Goal: Information Seeking & Learning: Learn about a topic

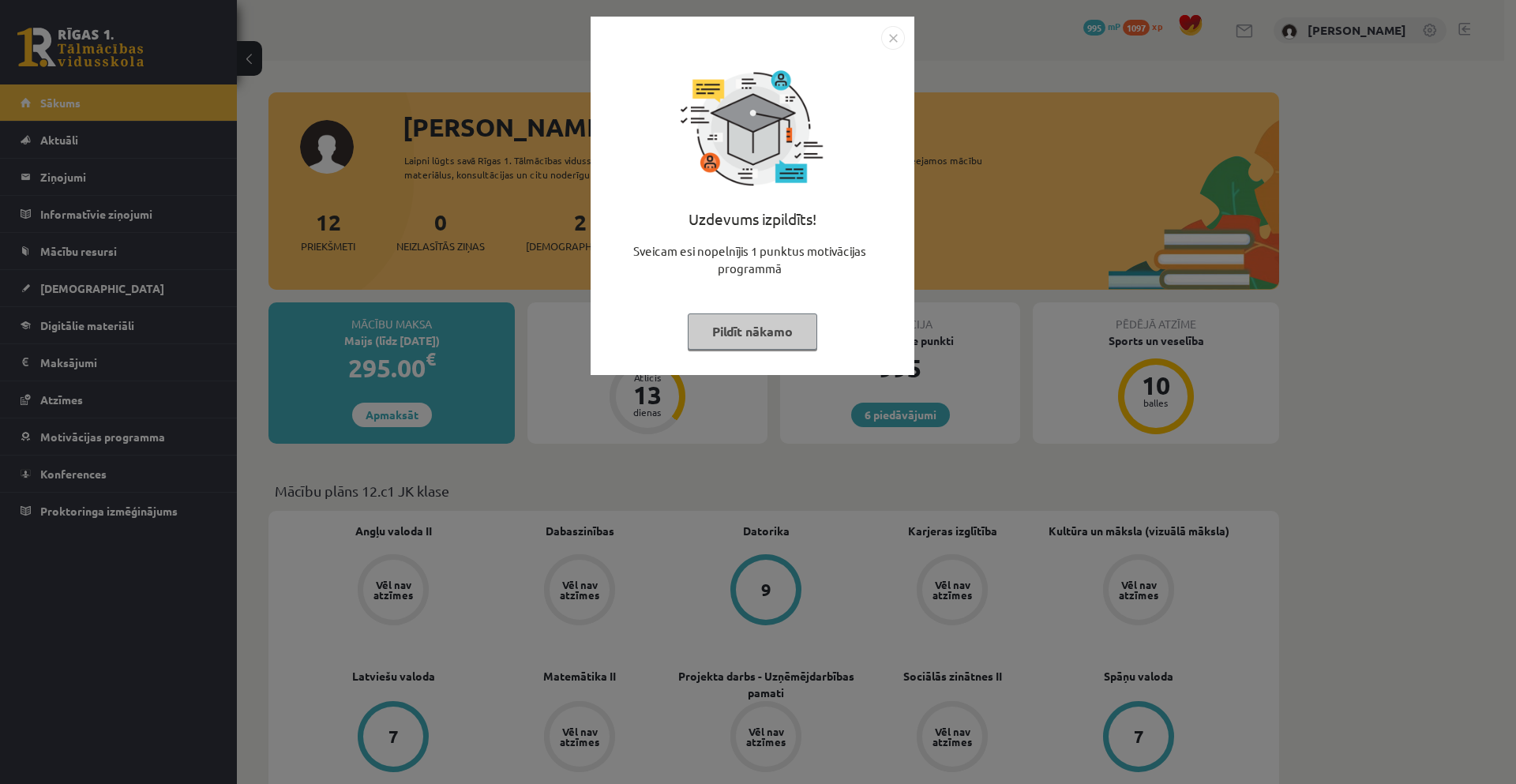
click at [761, 344] on button "Pildīt nākamo" at bounding box center [753, 332] width 129 height 37
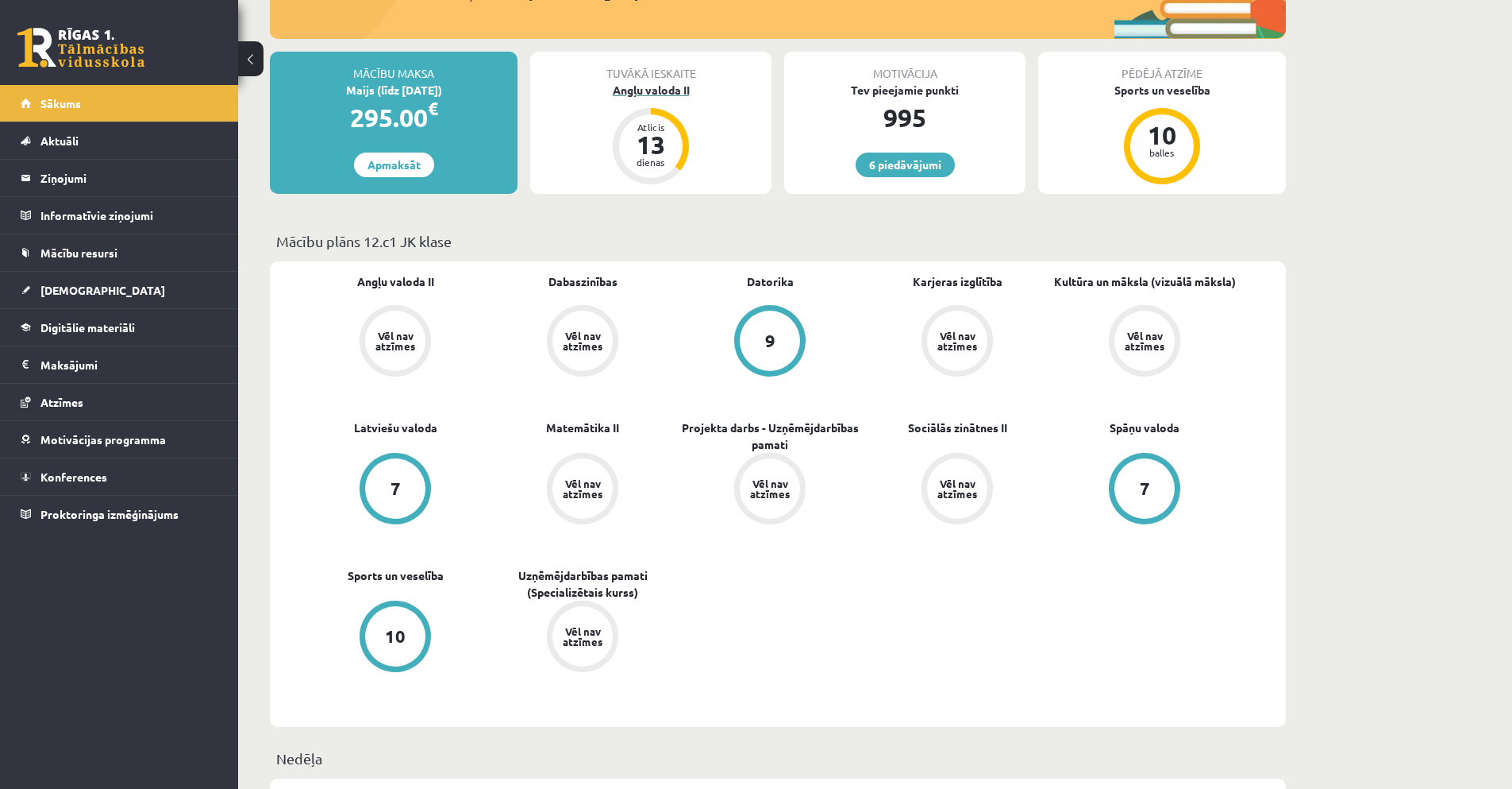
scroll to position [318, 0]
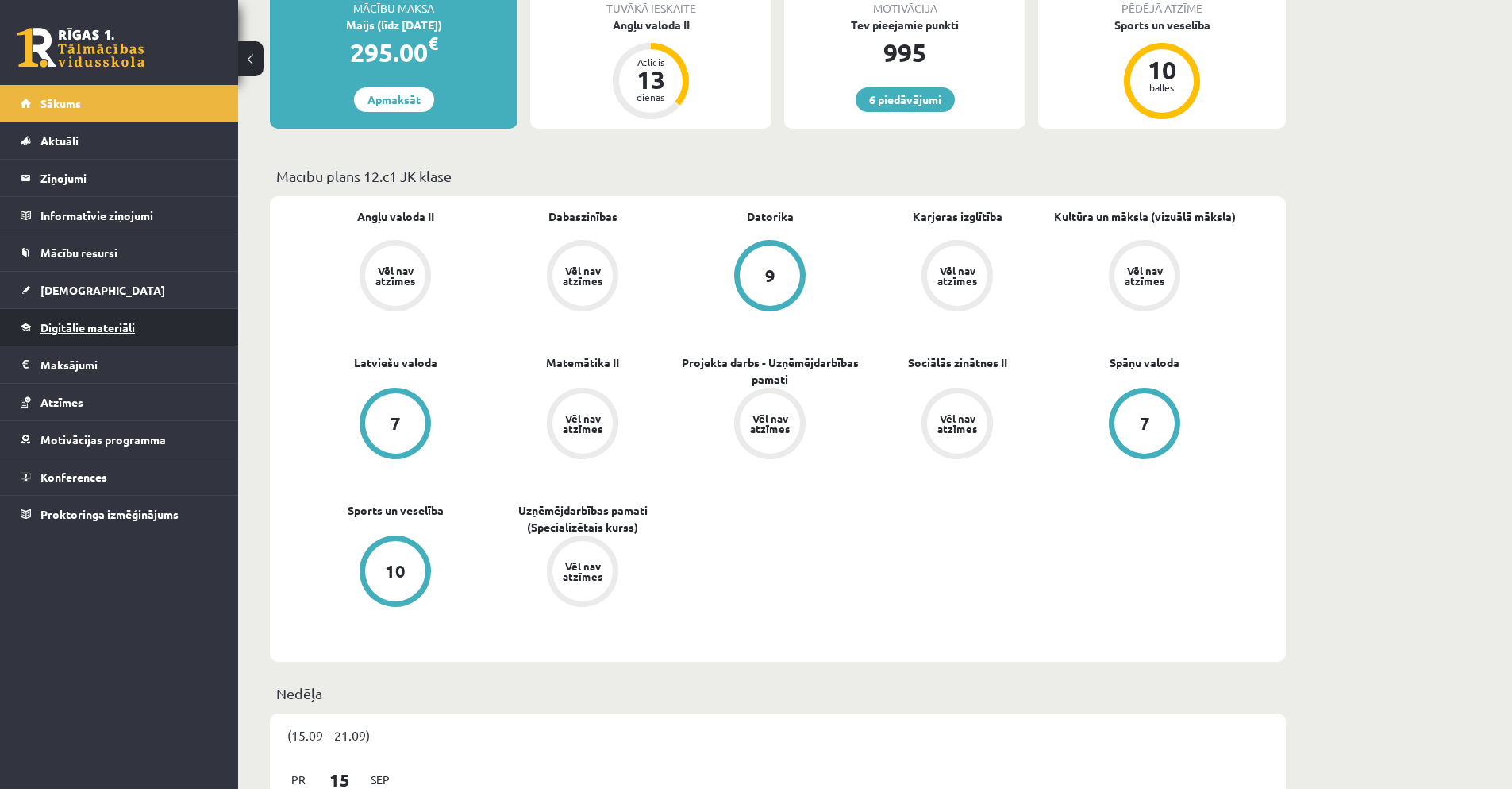
click at [78, 324] on span "Digitālie materiāli" at bounding box center [87, 327] width 94 height 14
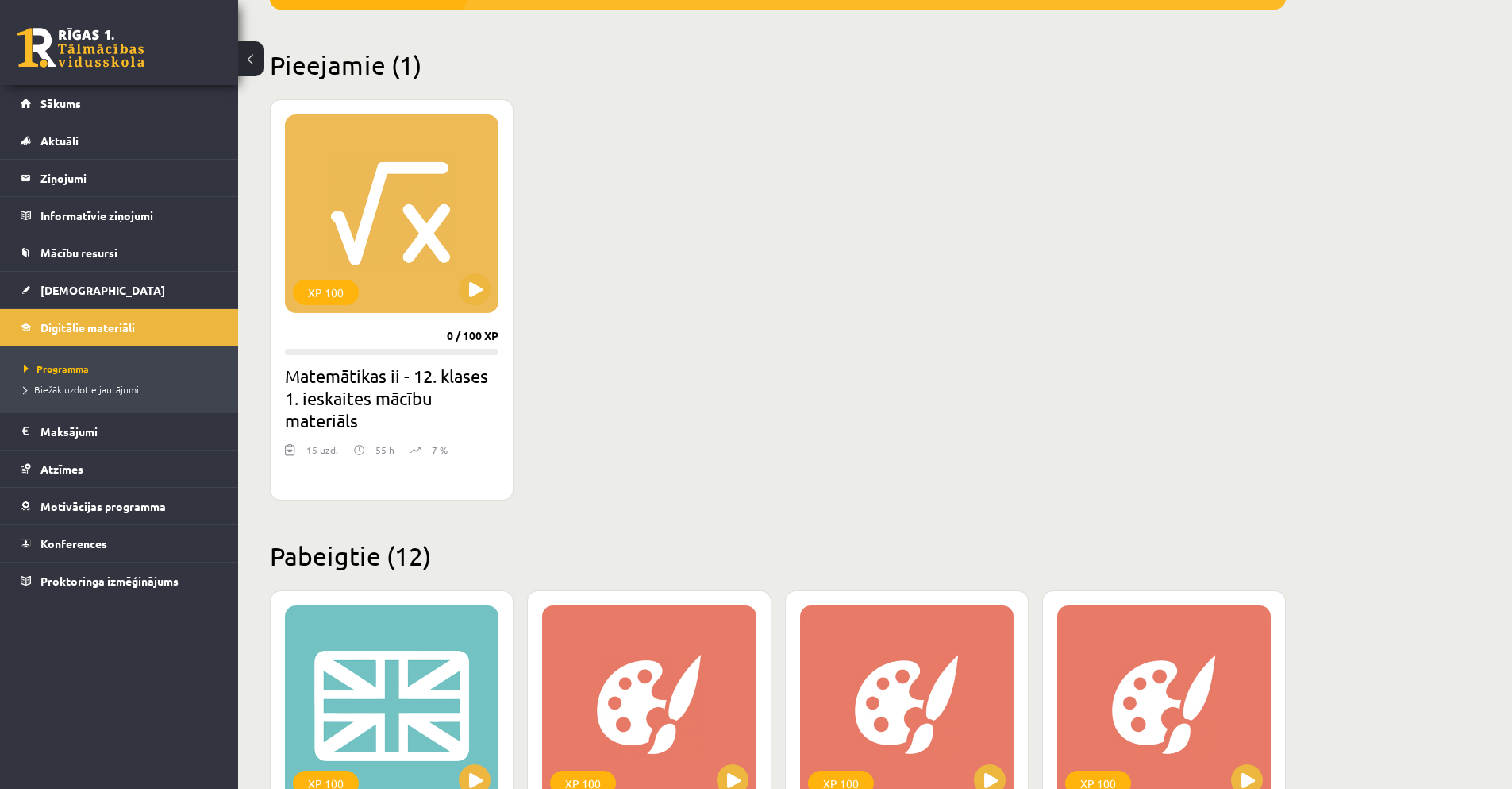
scroll to position [318, 0]
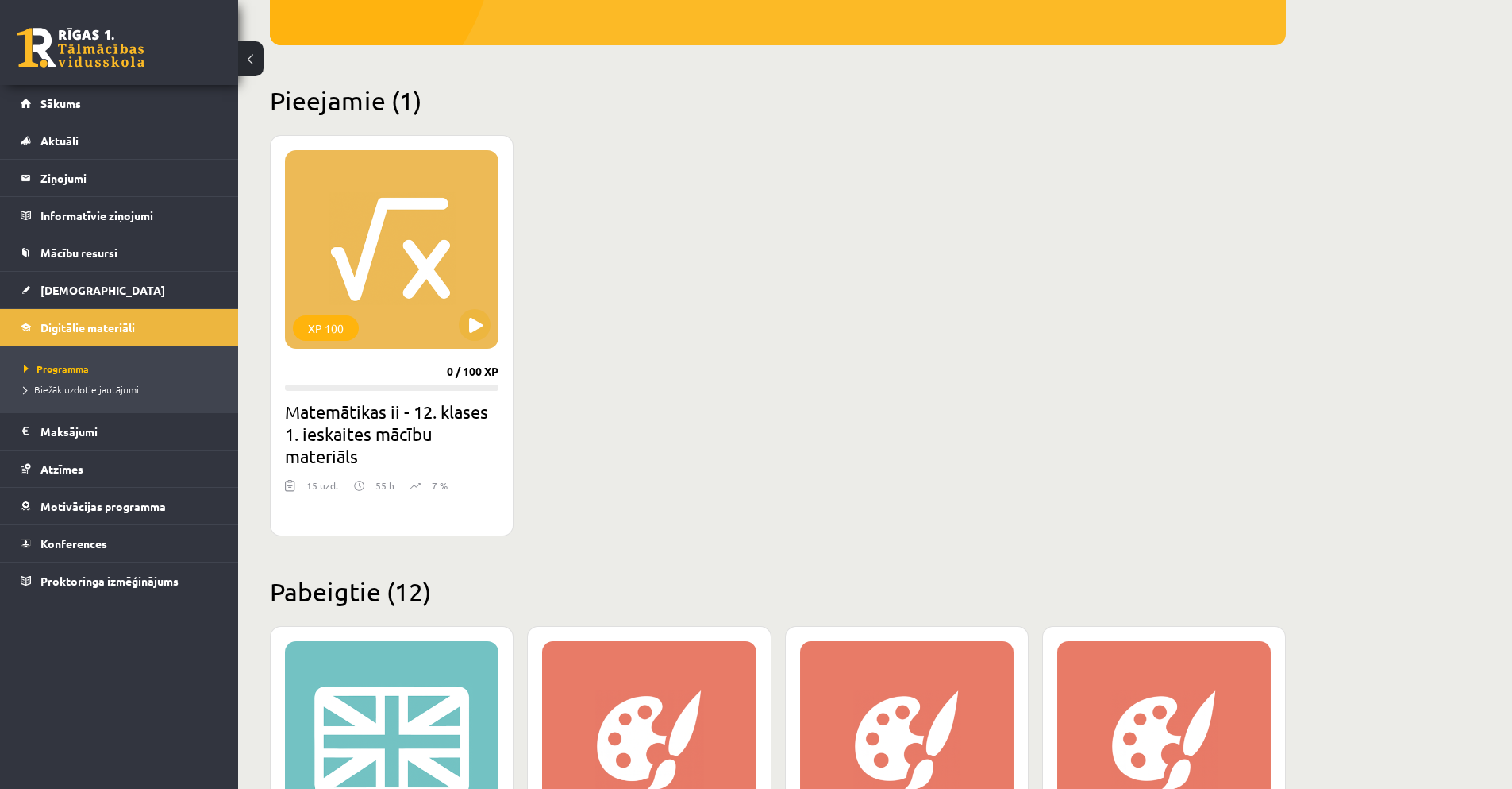
click at [385, 268] on div "XP 100" at bounding box center [391, 250] width 214 height 199
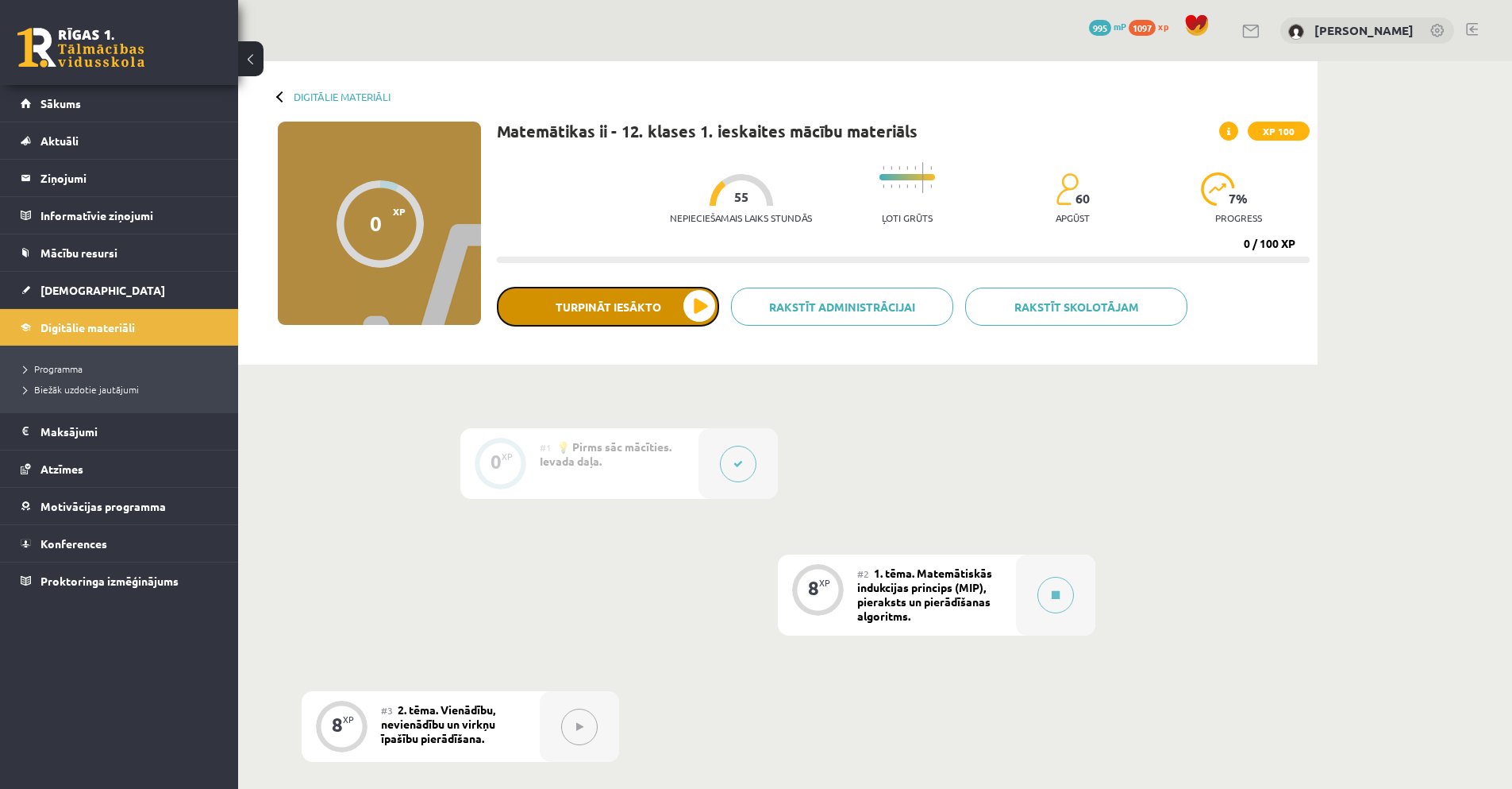
click at [667, 296] on button "Turpināt iesākto" at bounding box center [607, 306] width 222 height 40
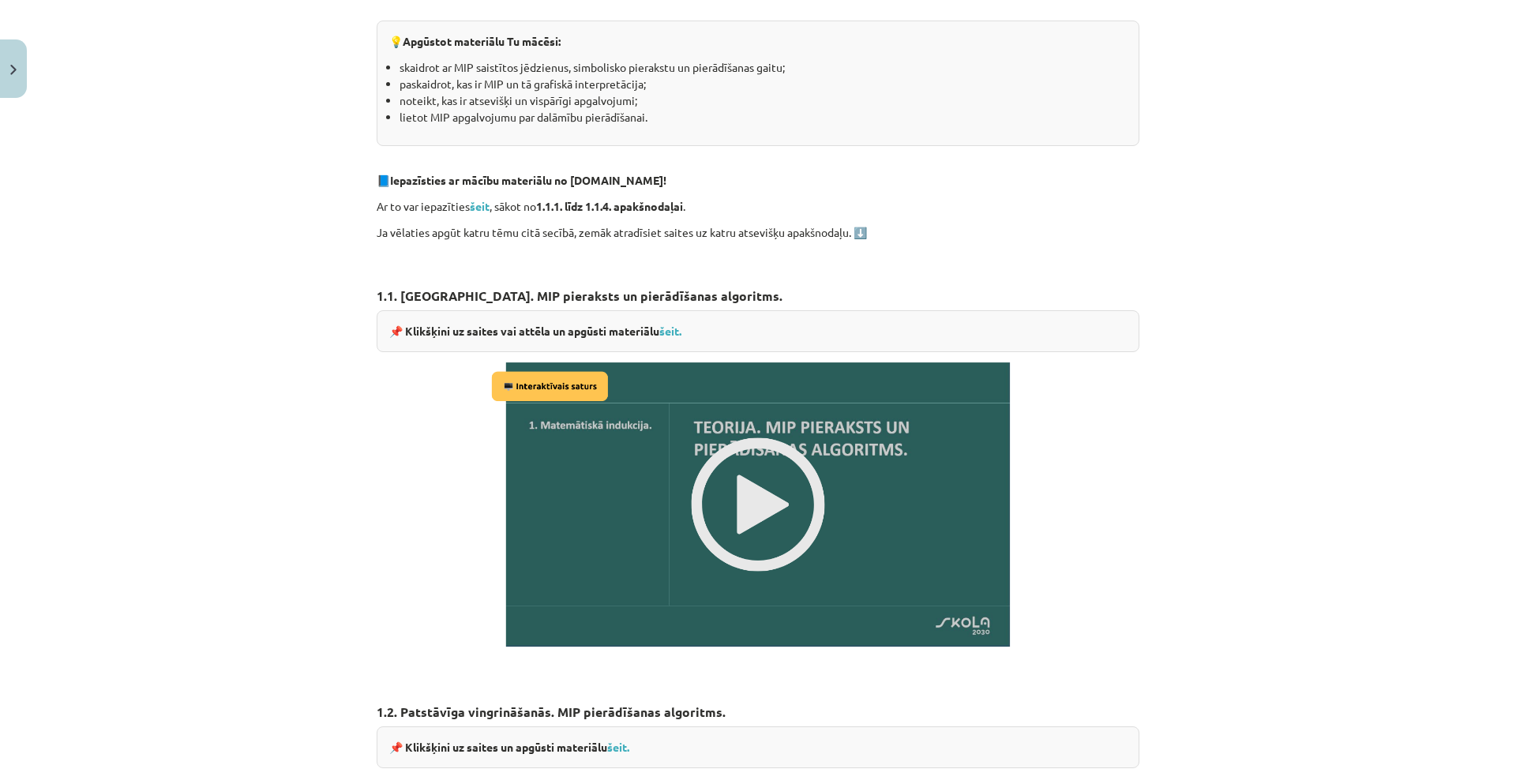
scroll to position [711, 0]
click at [752, 500] on img at bounding box center [758, 505] width 542 height 305
